Goal: Transaction & Acquisition: Book appointment/travel/reservation

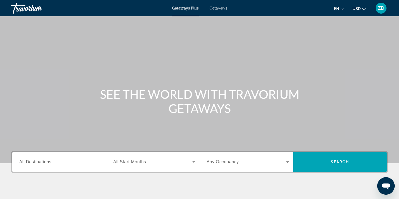
click at [56, 158] on div "Search widget" at bounding box center [60, 161] width 82 height 15
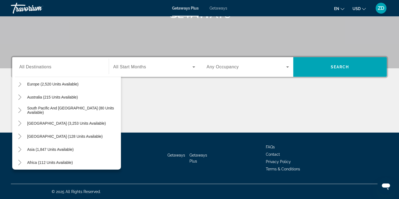
scroll to position [80, 0]
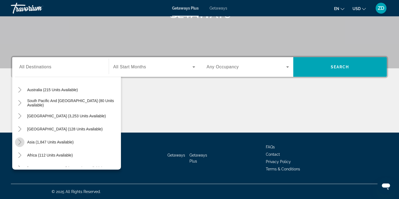
click at [20, 140] on icon "Toggle Asia (1,847 units available)" at bounding box center [19, 141] width 3 height 5
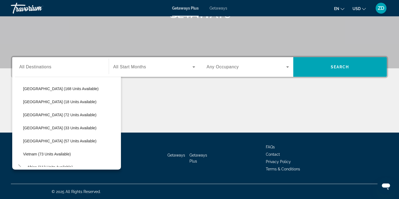
scroll to position [215, 0]
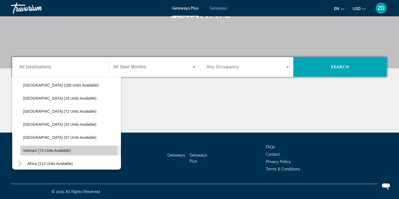
click at [65, 151] on span "Vietnam (73 units available)" at bounding box center [47, 150] width 48 height 4
type input "**********"
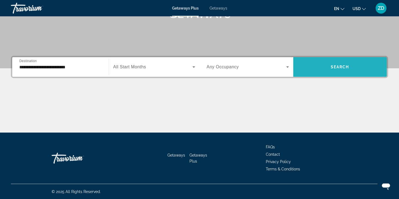
click at [321, 61] on span "Search widget" at bounding box center [340, 66] width 94 height 13
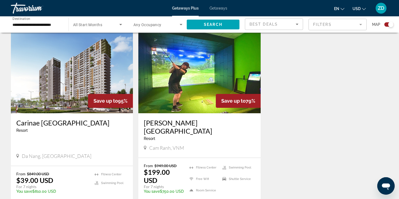
scroll to position [207, 0]
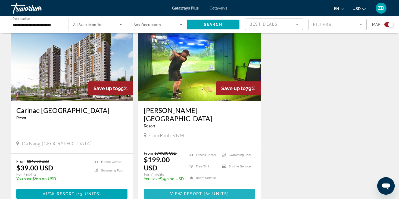
click at [194, 191] on span "View Resort" at bounding box center [186, 193] width 32 height 4
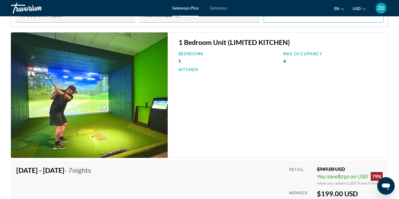
scroll to position [903, 0]
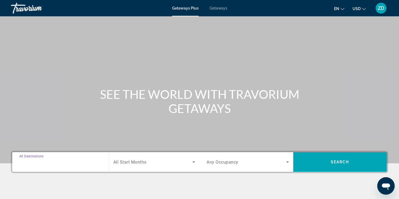
click at [62, 161] on input "Destination All Destinations" at bounding box center [60, 162] width 82 height 7
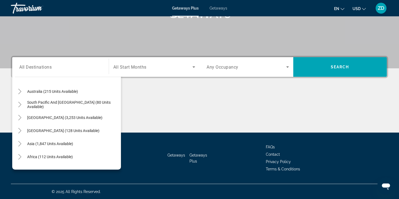
scroll to position [88, 0]
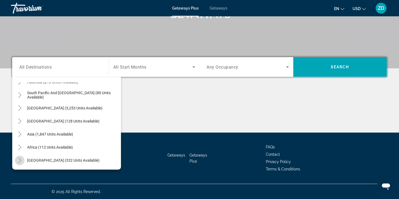
click at [19, 161] on icon "Toggle Middle East (332 units available)" at bounding box center [19, 159] width 5 height 5
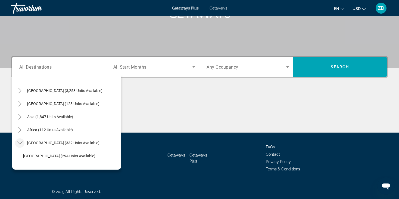
scroll to position [104, 0]
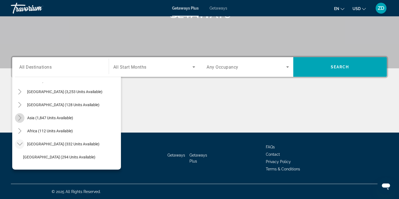
click at [22, 116] on icon "Toggle Asia (1,847 units available)" at bounding box center [19, 117] width 5 height 5
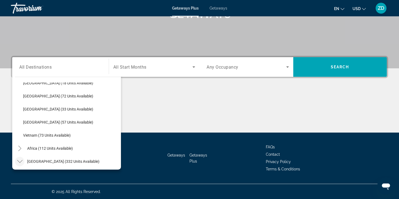
scroll to position [229, 0]
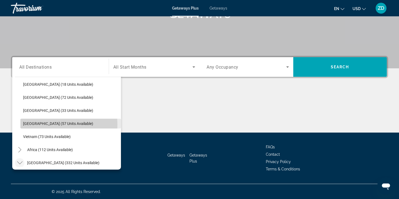
click at [49, 124] on span "Thailand (57 units available)" at bounding box center [58, 123] width 70 height 4
type input "**********"
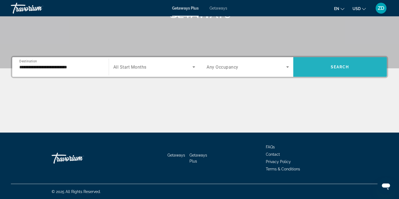
click at [319, 73] on span "Search widget" at bounding box center [340, 66] width 94 height 13
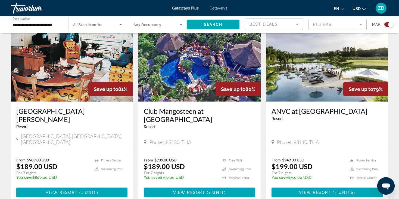
scroll to position [207, 0]
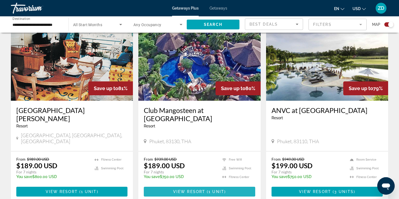
click at [176, 189] on span "View Resort" at bounding box center [189, 191] width 32 height 4
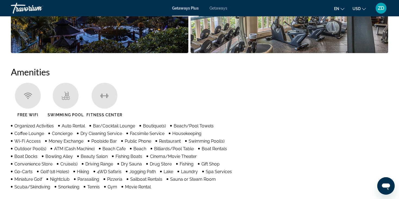
scroll to position [370, 0]
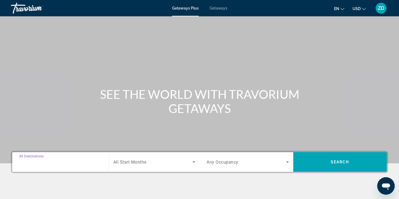
click at [41, 158] on div "Destination All Destinations" at bounding box center [60, 161] width 82 height 15
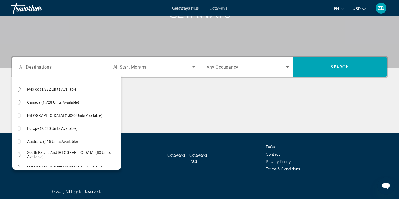
scroll to position [27, 0]
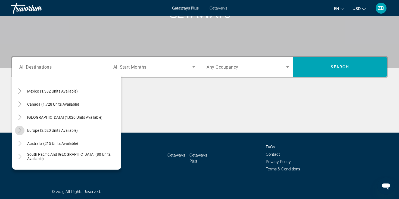
click at [19, 129] on icon "Toggle Europe (2,520 units available)" at bounding box center [19, 130] width 5 height 5
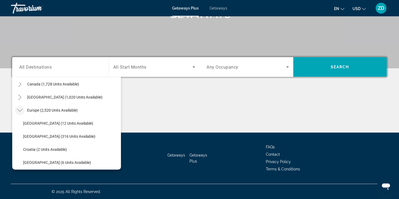
scroll to position [44, 0]
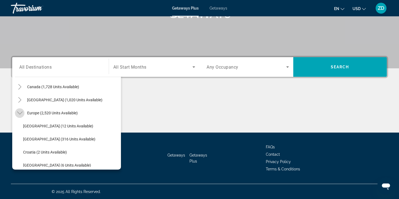
click at [19, 112] on icon "Toggle Europe (2,520 units available)" at bounding box center [19, 112] width 5 height 5
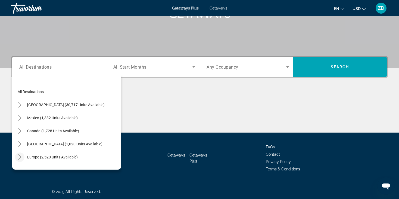
click at [101, 67] on div "Destination All Destinations" at bounding box center [60, 66] width 91 height 15
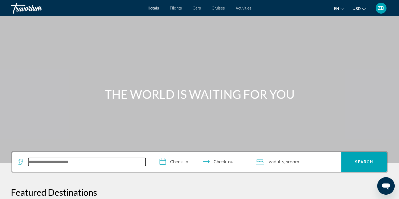
click at [62, 161] on input "Search widget" at bounding box center [86, 162] width 117 height 8
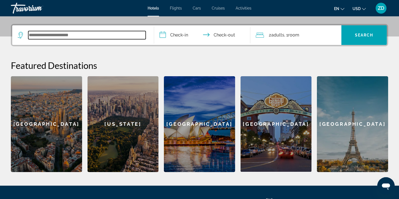
scroll to position [133, 0]
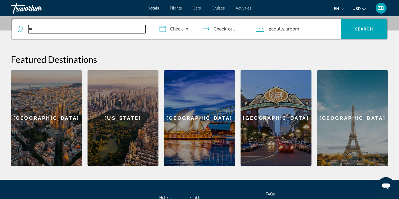
type input "*"
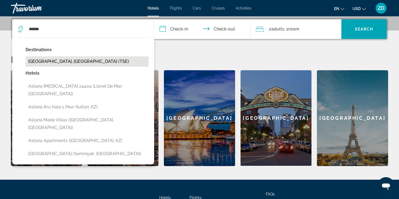
click at [74, 64] on button "[GEOGRAPHIC_DATA], [GEOGRAPHIC_DATA] (TSE)" at bounding box center [87, 61] width 123 height 10
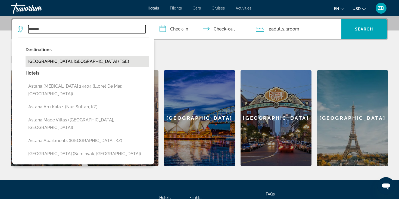
type input "**********"
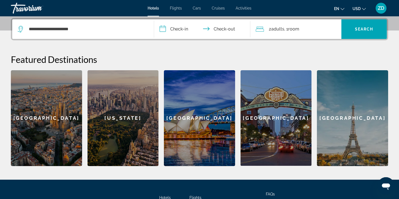
click at [180, 28] on input "**********" at bounding box center [203, 29] width 99 height 21
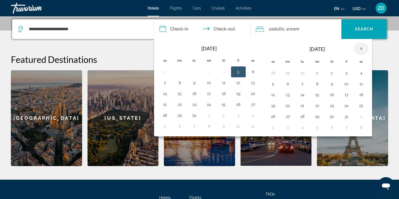
click at [359, 47] on th "Next month" at bounding box center [361, 49] width 15 height 12
click at [210, 118] on button "29" at bounding box center [209, 117] width 9 height 8
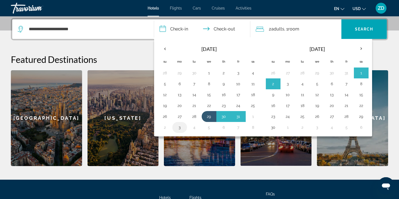
click at [179, 130] on td "3" at bounding box center [179, 127] width 15 height 11
click at [286, 86] on button "3" at bounding box center [288, 84] width 9 height 8
type input "**********"
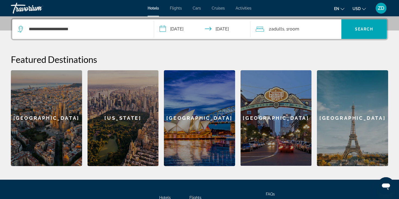
click at [300, 48] on div "**********" at bounding box center [199, 92] width 399 height 148
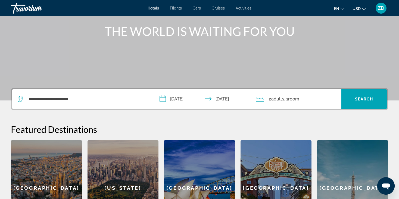
scroll to position [57, 0]
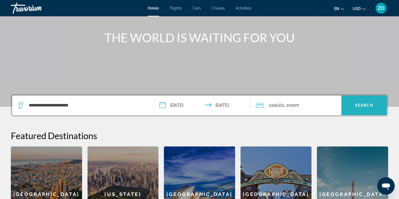
click at [368, 109] on span "Search widget" at bounding box center [363, 105] width 45 height 13
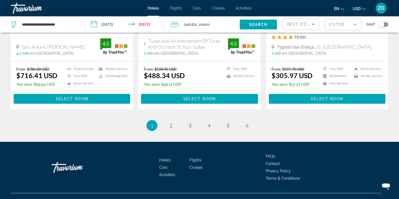
scroll to position [728, 0]
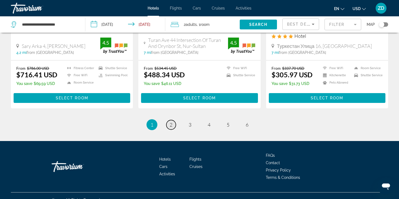
click at [172, 122] on span "2" at bounding box center [171, 125] width 3 height 6
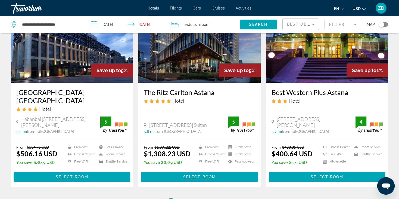
scroll to position [653, 0]
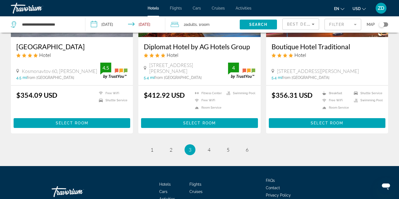
scroll to position [716, 0]
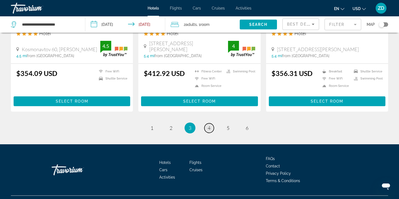
click at [212, 123] on link "page 4" at bounding box center [209, 128] width 10 height 10
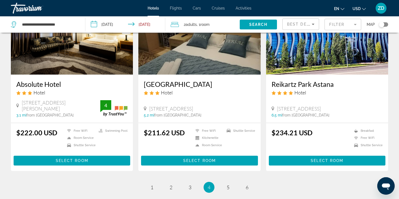
scroll to position [663, 0]
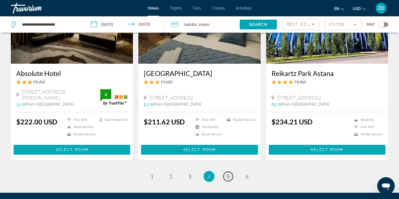
click at [229, 173] on link "page 5" at bounding box center [228, 177] width 10 height 10
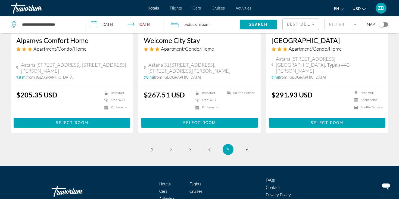
scroll to position [711, 0]
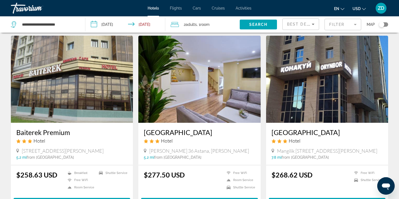
scroll to position [0, 0]
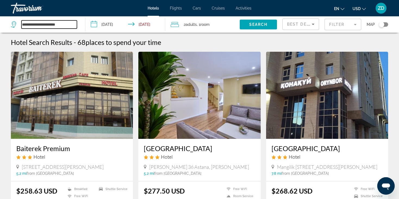
click at [59, 21] on input "**********" at bounding box center [48, 24] width 55 height 8
click at [68, 27] on input "**********" at bounding box center [48, 24] width 55 height 8
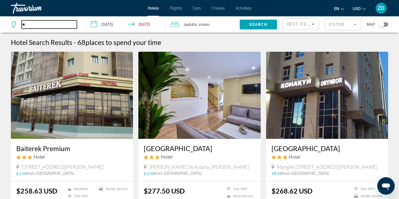
type input "*"
